Goal: Task Accomplishment & Management: Manage account settings

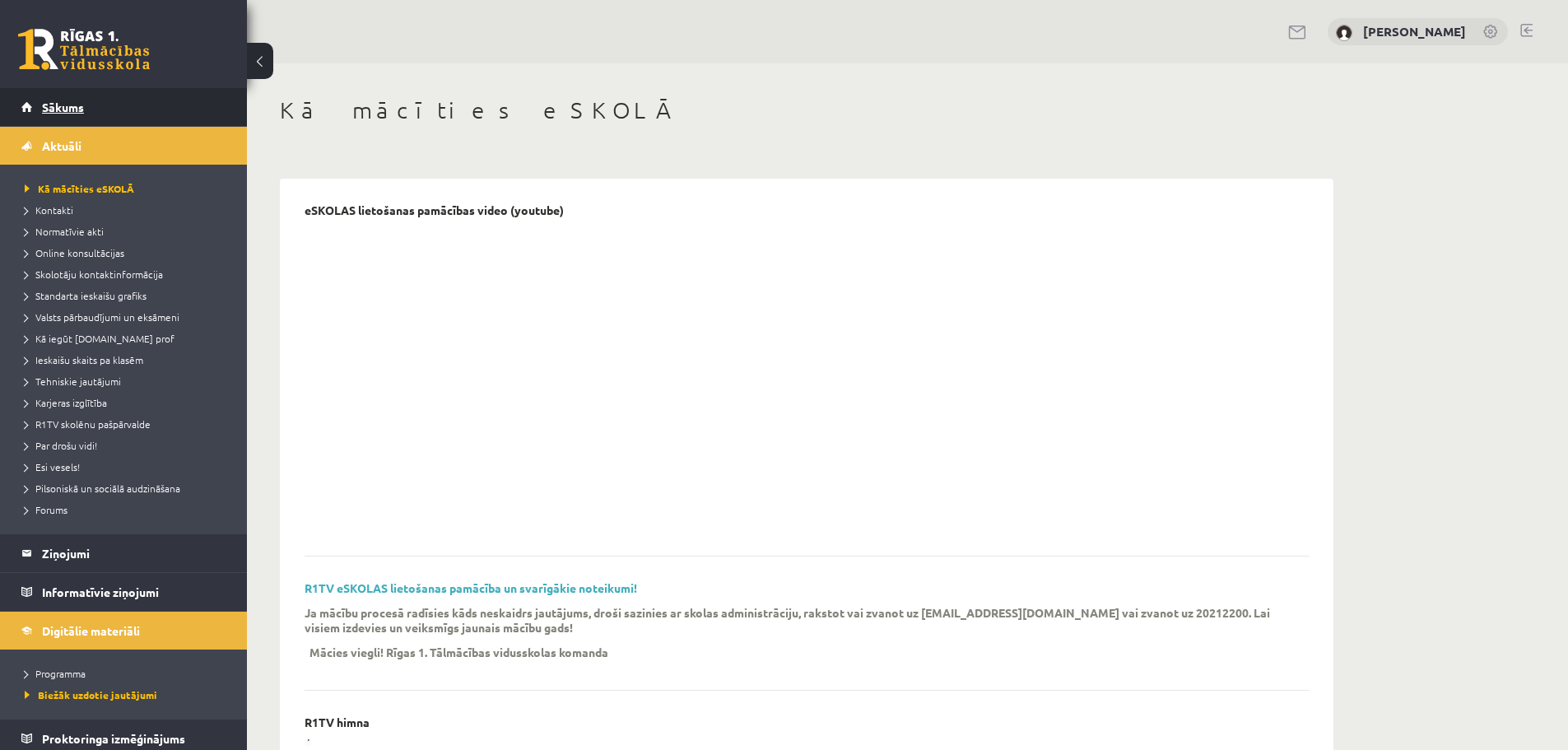
click at [74, 103] on span "Sākums" at bounding box center [63, 107] width 42 height 15
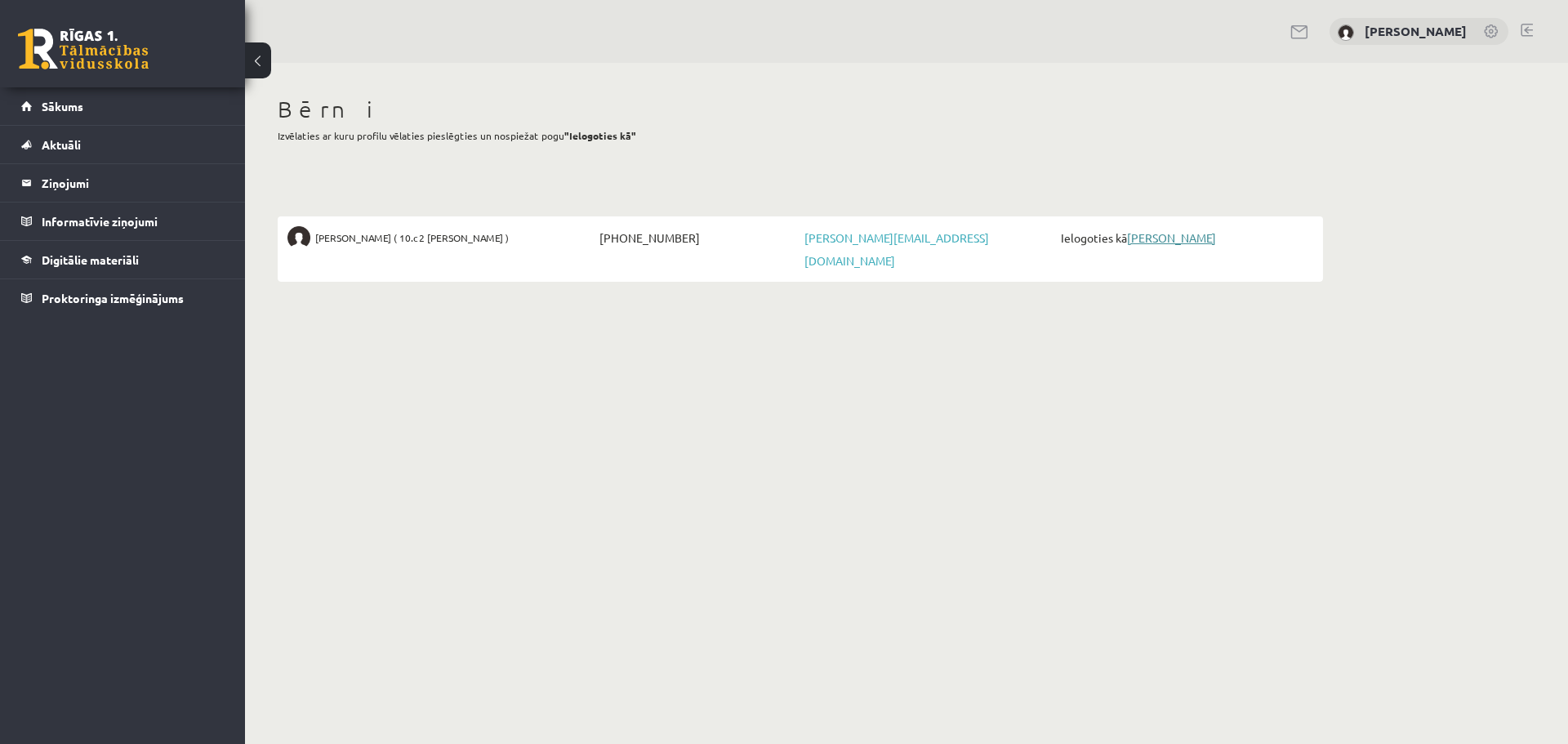
click at [1170, 242] on link "[PERSON_NAME]" at bounding box center [1172, 237] width 89 height 15
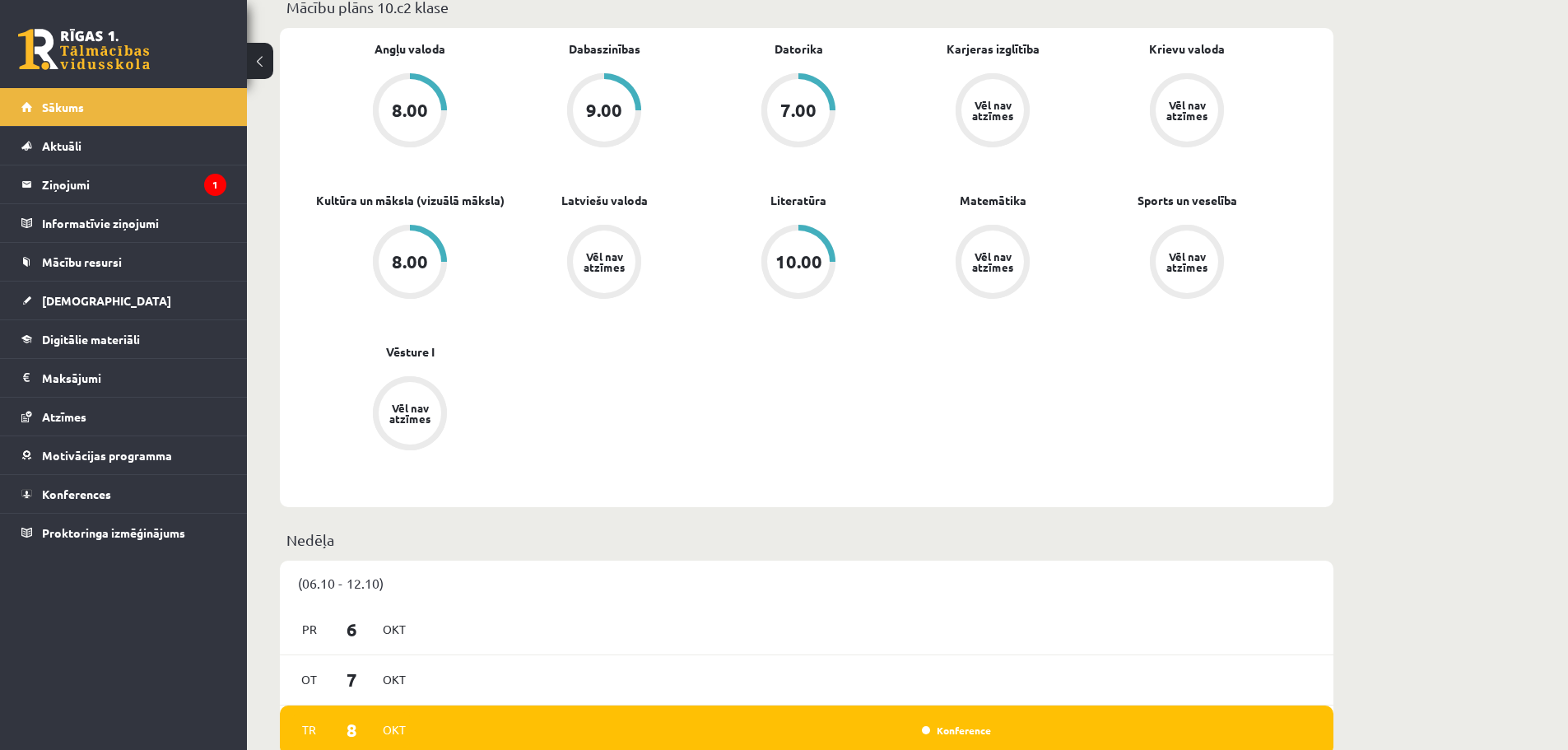
scroll to position [576, 0]
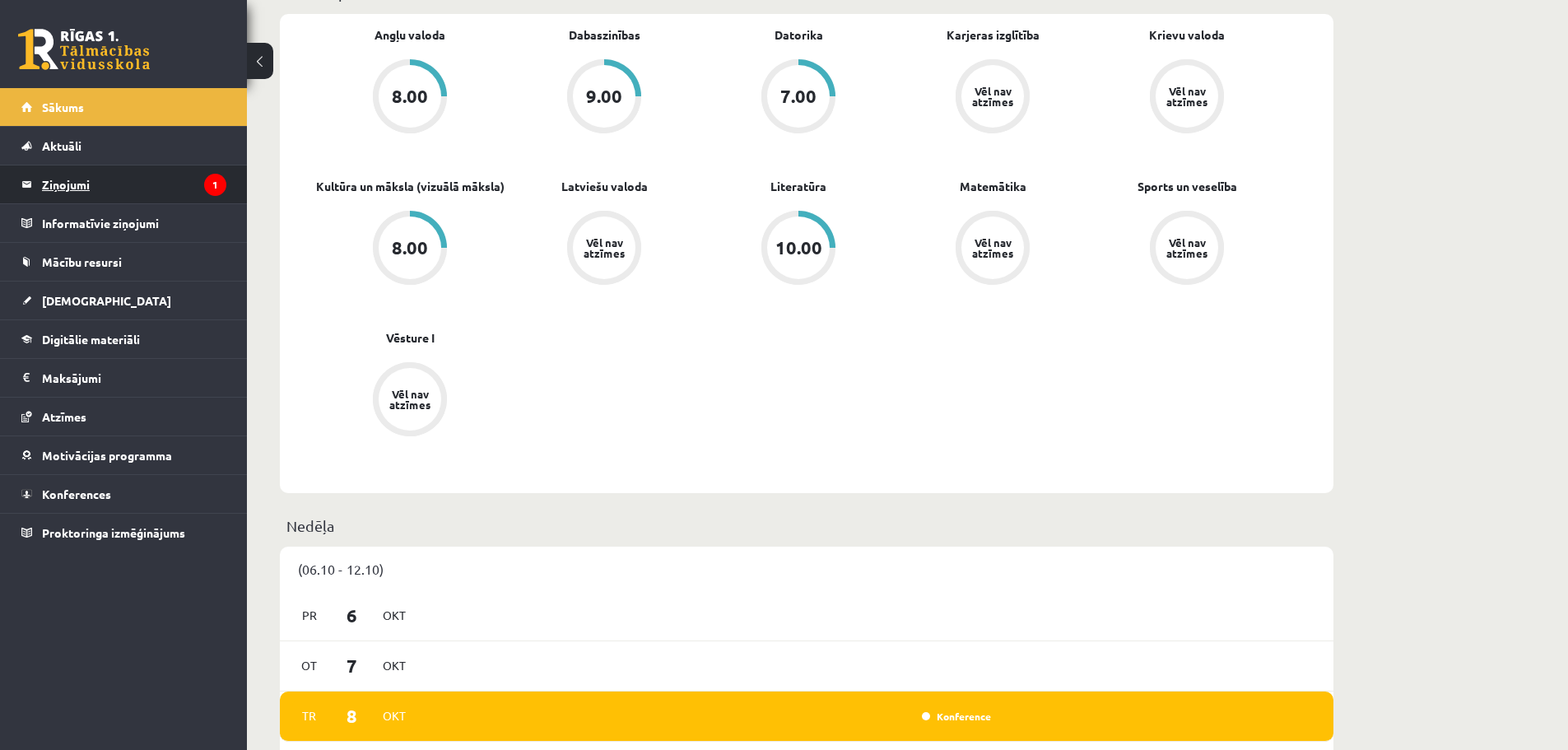
click at [85, 187] on legend "Ziņojumi 1" at bounding box center [133, 184] width 184 height 38
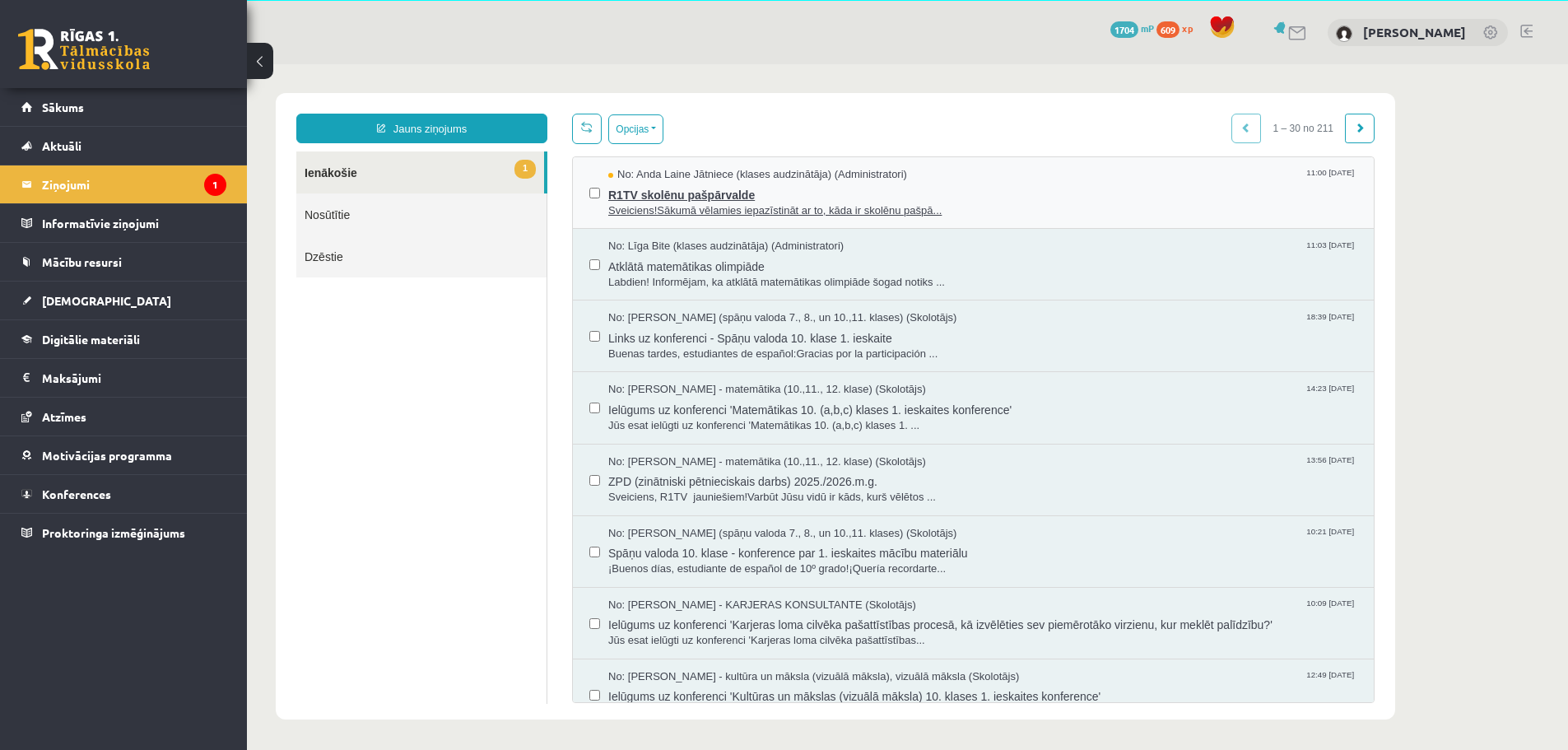
click at [817, 196] on span "R1TV skolēnu pašpārvalde" at bounding box center [983, 192] width 749 height 21
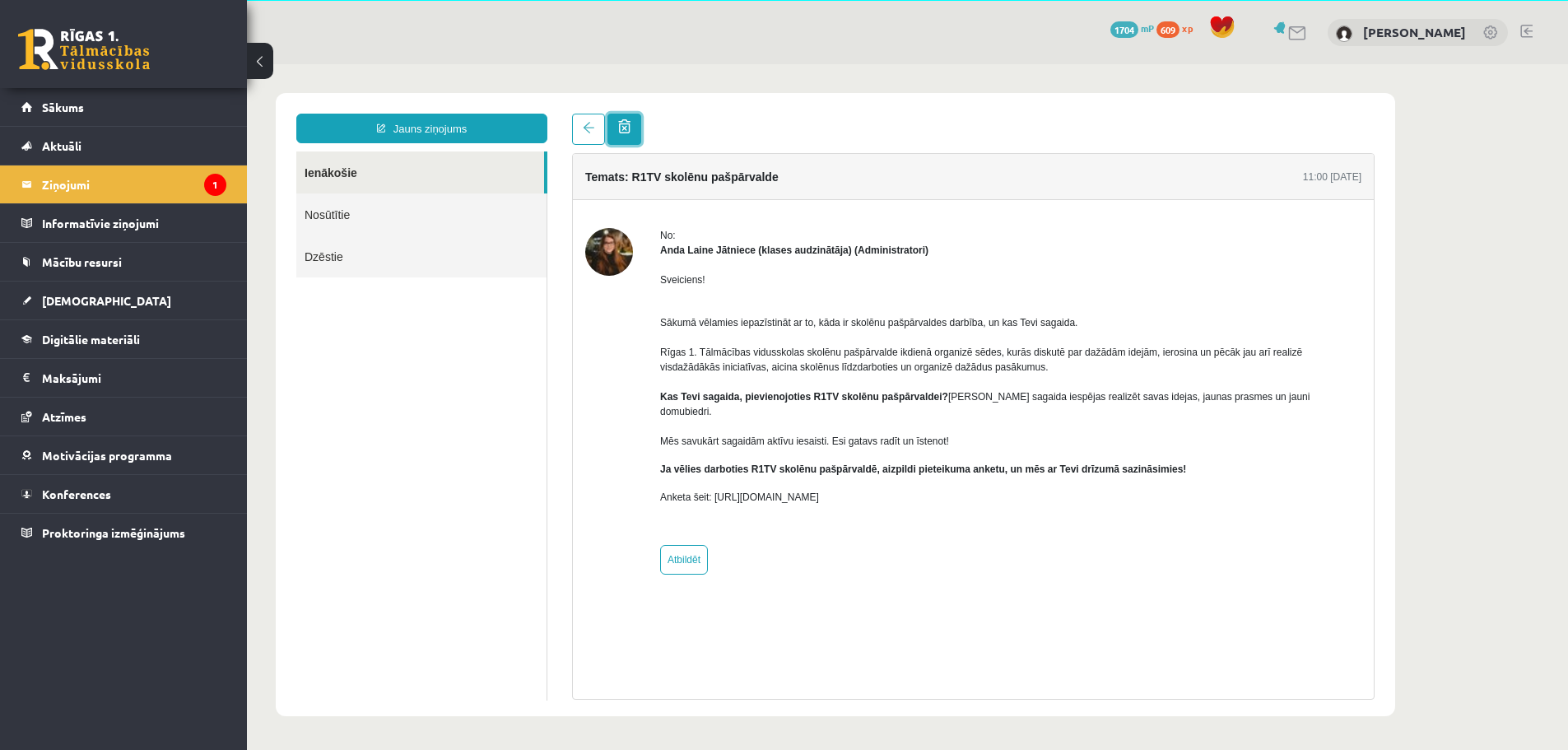
click at [624, 129] on span at bounding box center [625, 126] width 12 height 14
click at [1225, 670] on div "Temats: R1TV skolēnu pašpārvalde 11:00 [DATE] No: [PERSON_NAME] Jātniece (klase…" at bounding box center [973, 426] width 803 height 547
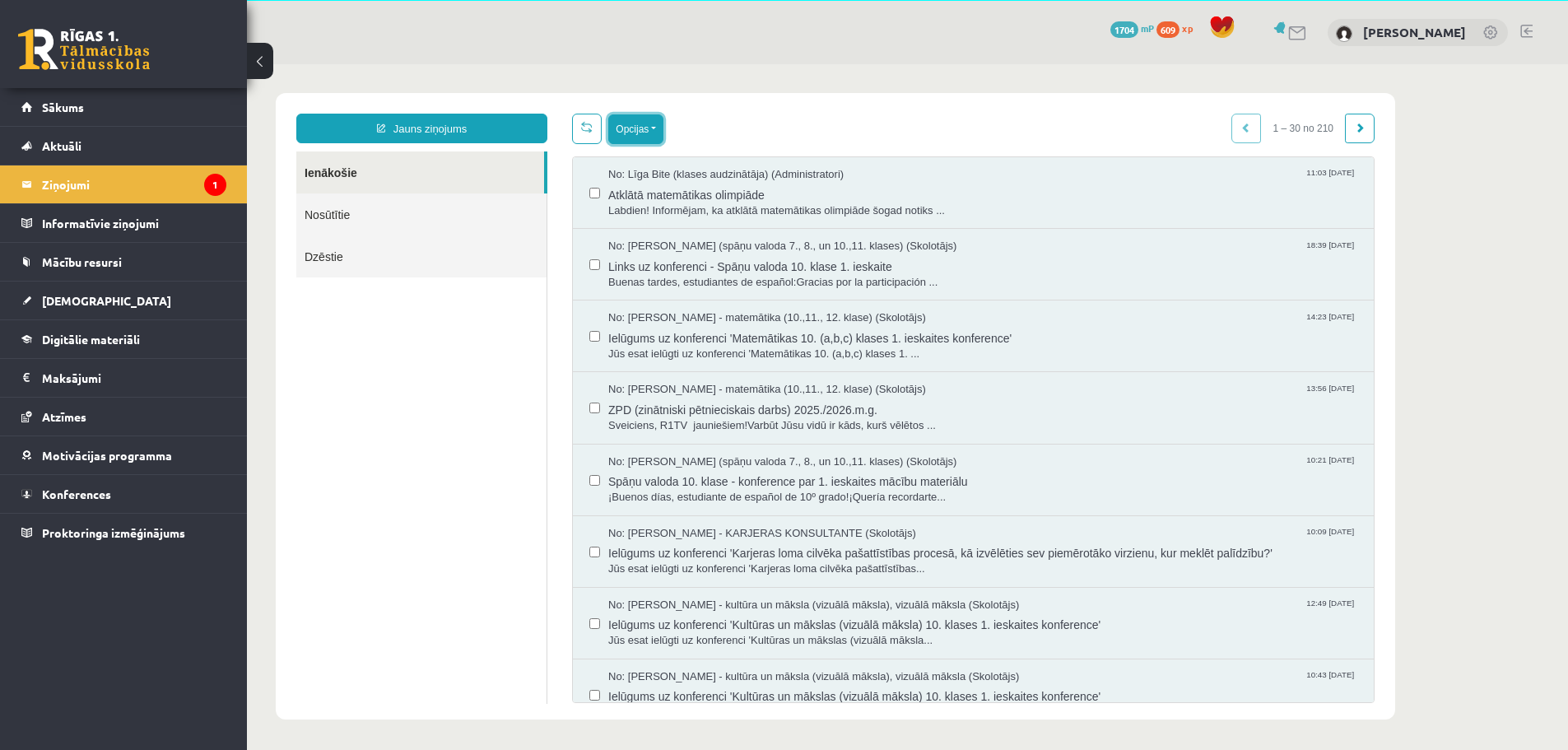
click at [660, 131] on button "Opcijas" at bounding box center [636, 129] width 55 height 30
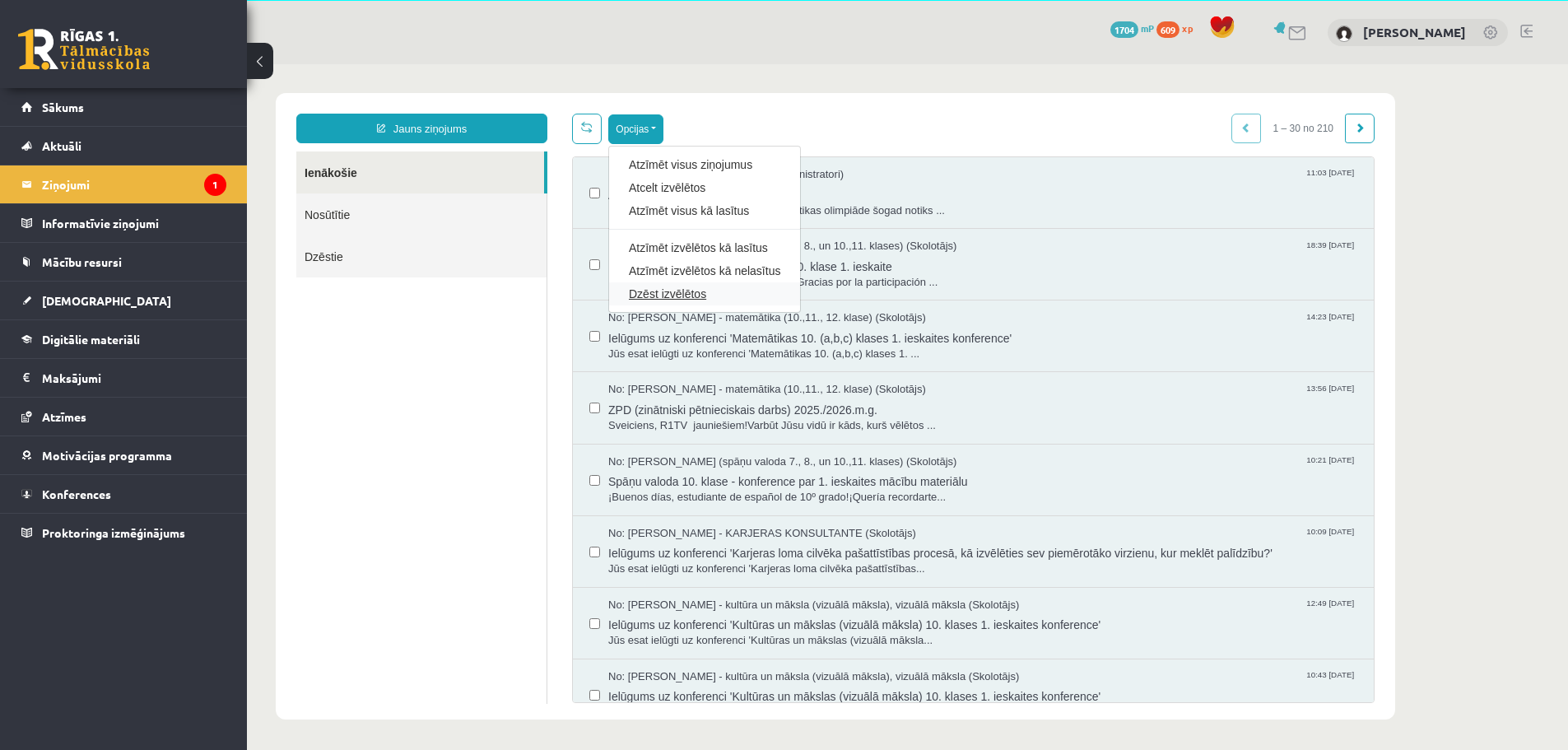
click at [685, 294] on link "Dzēst izvēlētos" at bounding box center [704, 294] width 151 height 17
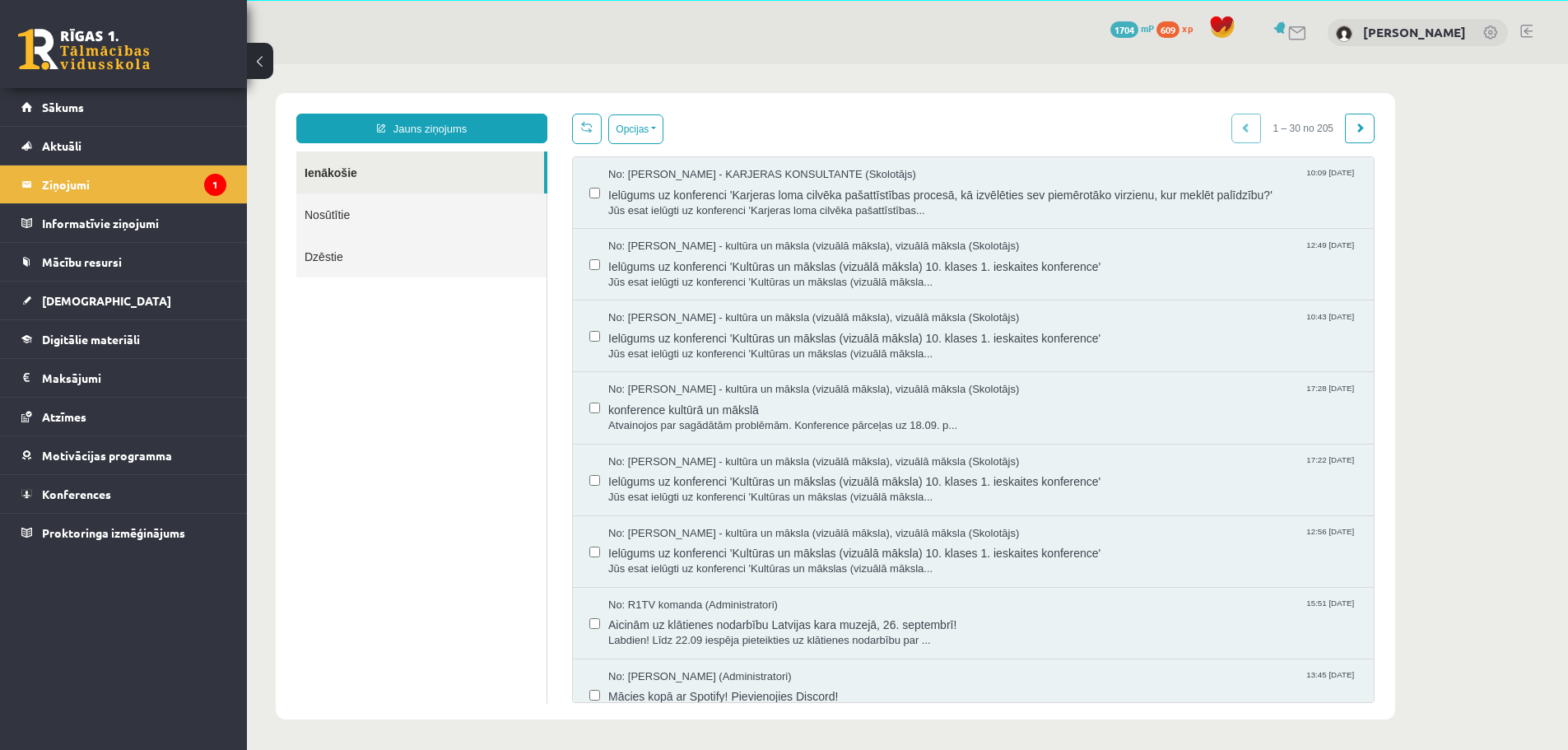
click at [344, 176] on link "Ienākošie" at bounding box center [419, 172] width 248 height 42
click at [55, 301] on span "[DEMOGRAPHIC_DATA]" at bounding box center [107, 300] width 130 height 15
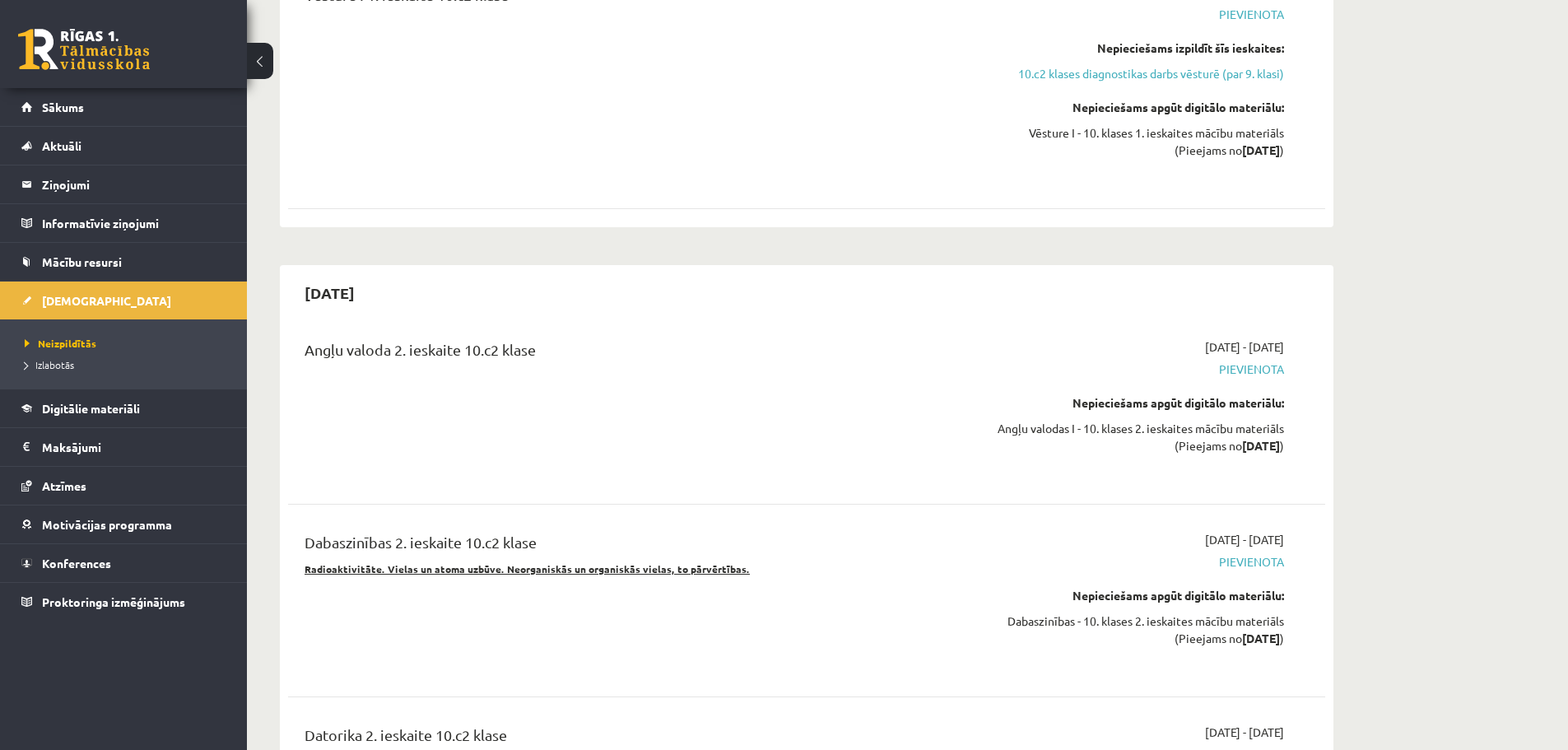
scroll to position [1786, 0]
